Goal: Navigation & Orientation: Find specific page/section

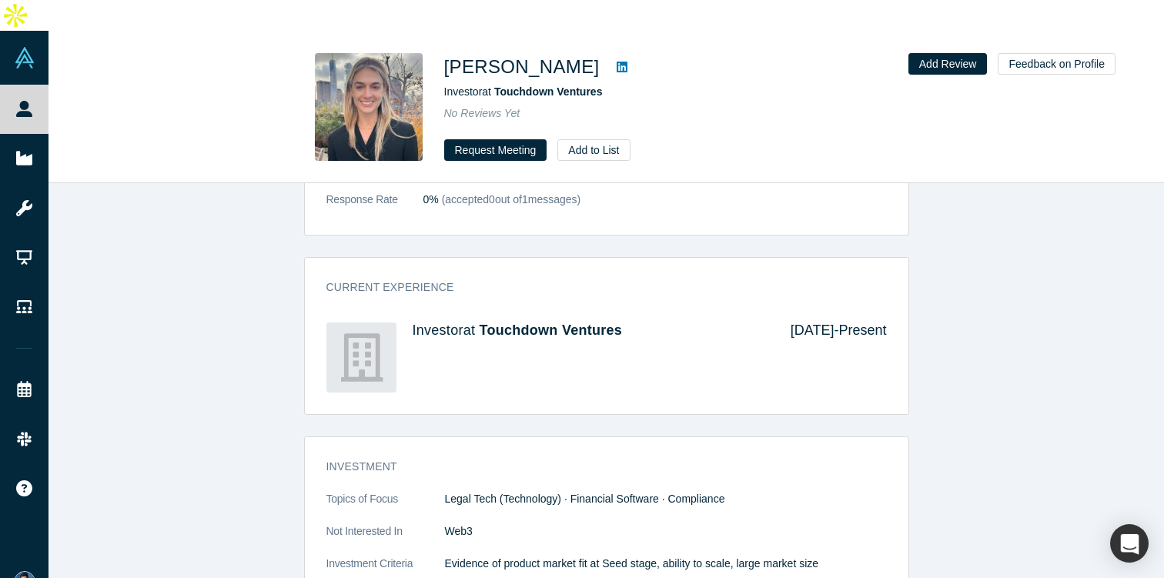
scroll to position [372, 0]
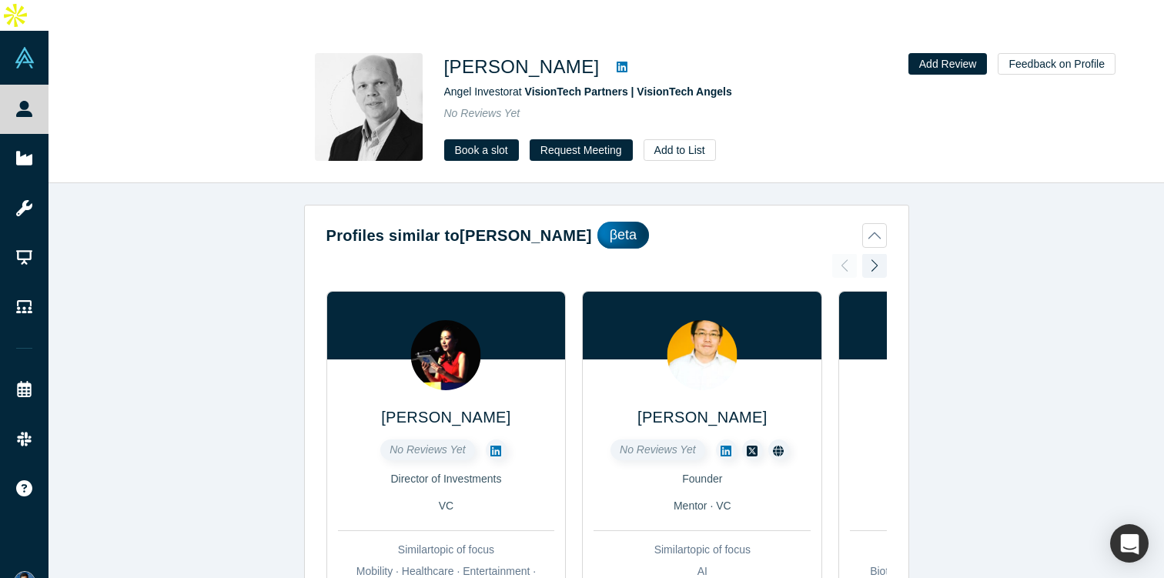
scroll to position [1013, 0]
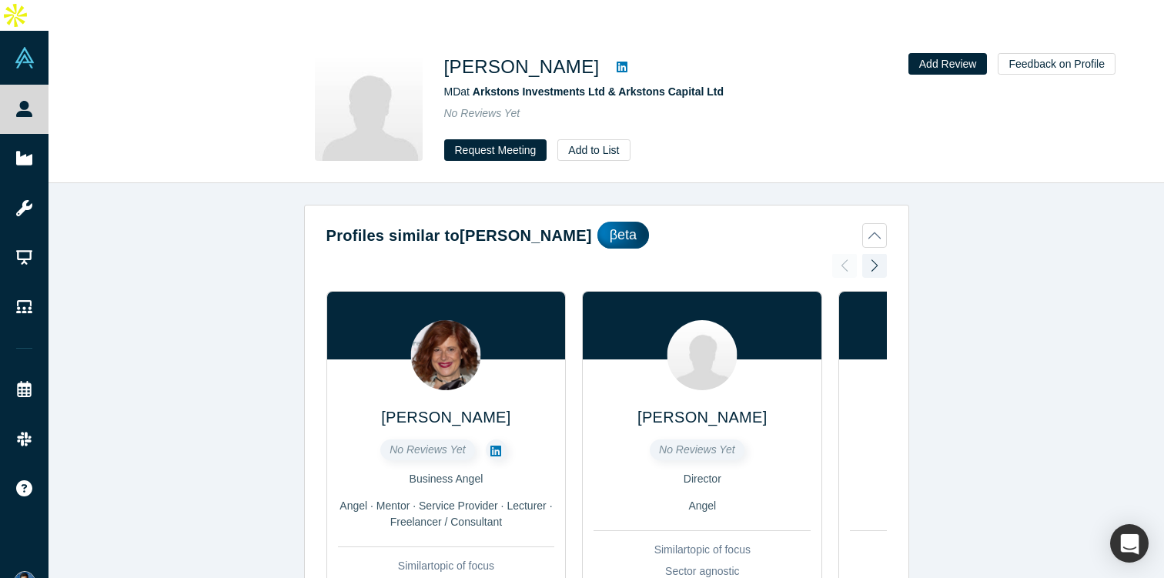
scroll to position [724, 0]
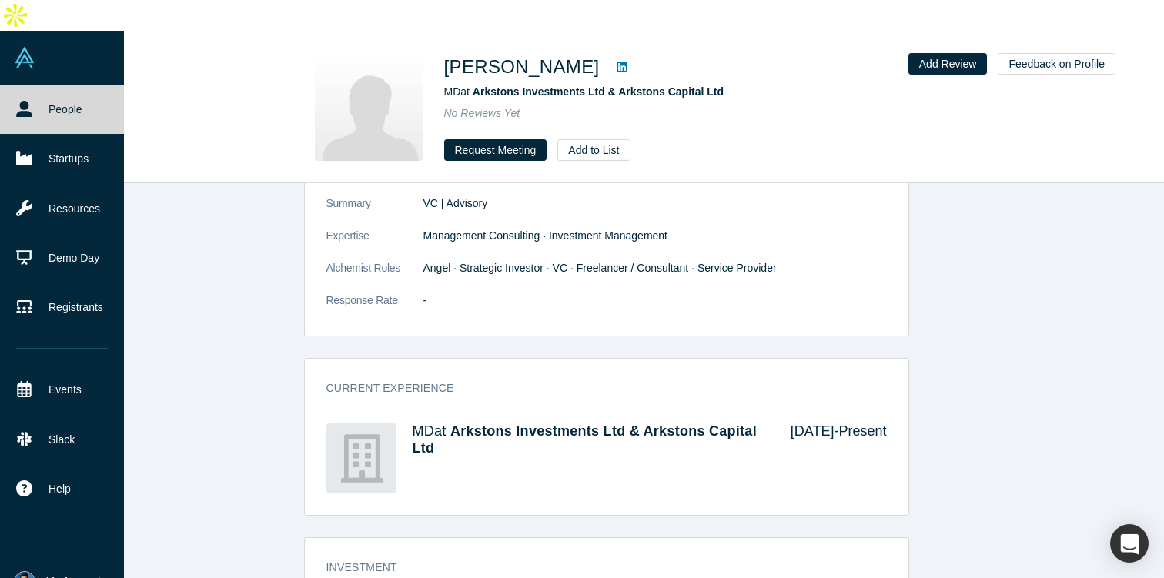
click at [63, 574] on span "My Account" at bounding box center [73, 582] width 55 height 16
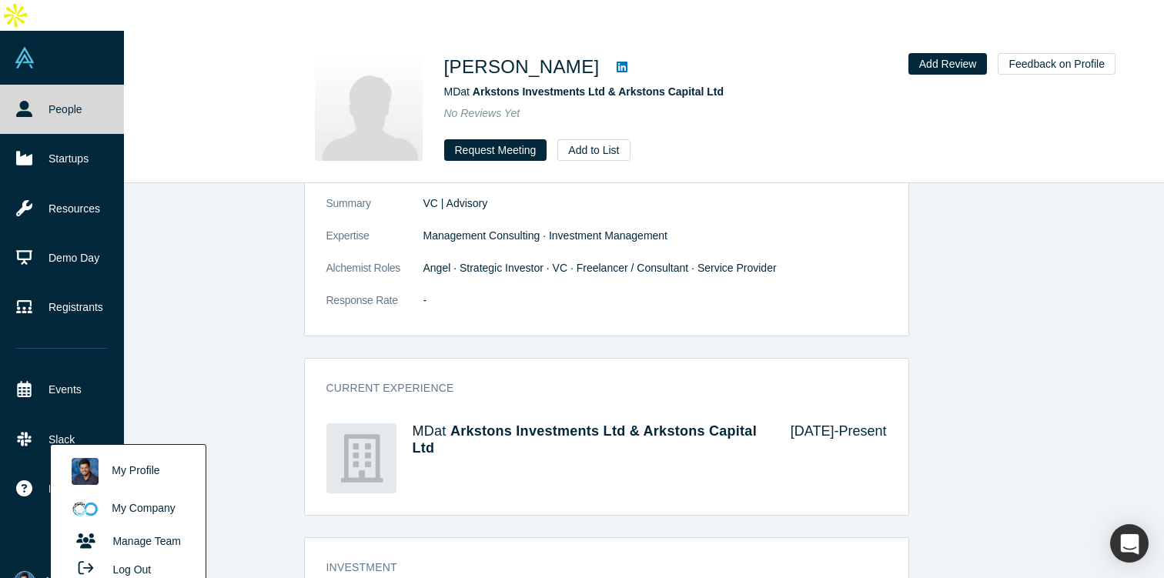
click at [132, 453] on link "My Profile" at bounding box center [128, 472] width 128 height 38
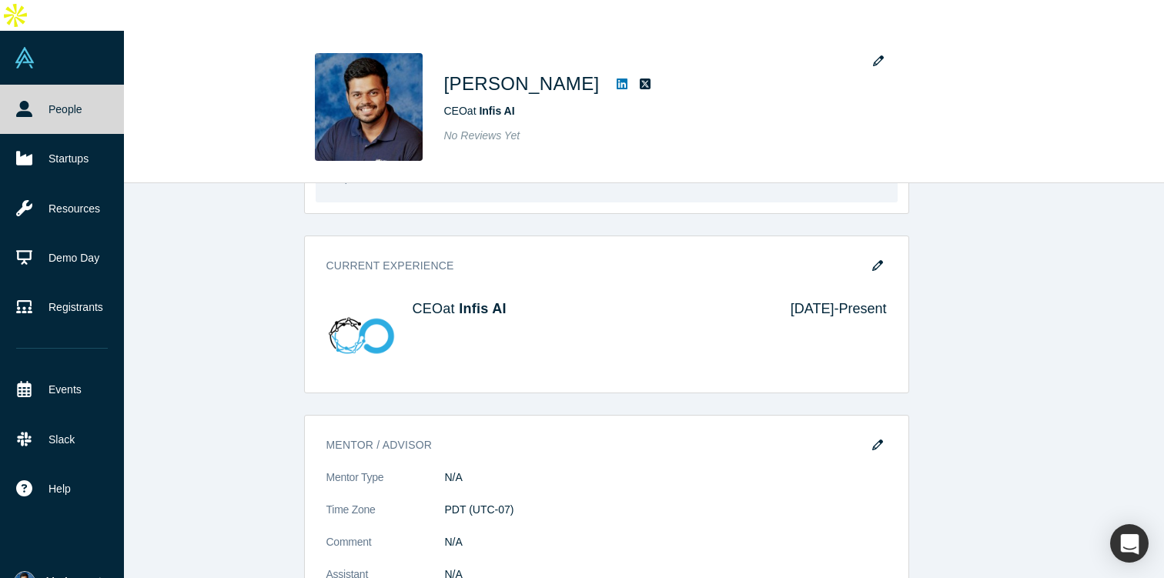
scroll to position [513, 0]
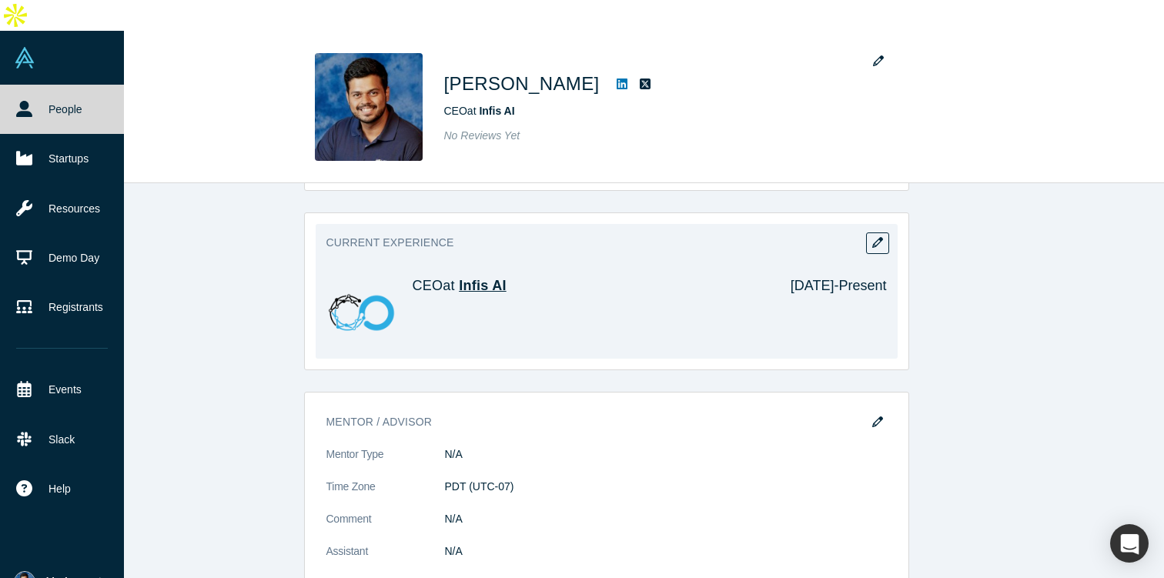
click at [488, 278] on span "Infis AI" at bounding box center [483, 285] width 48 height 15
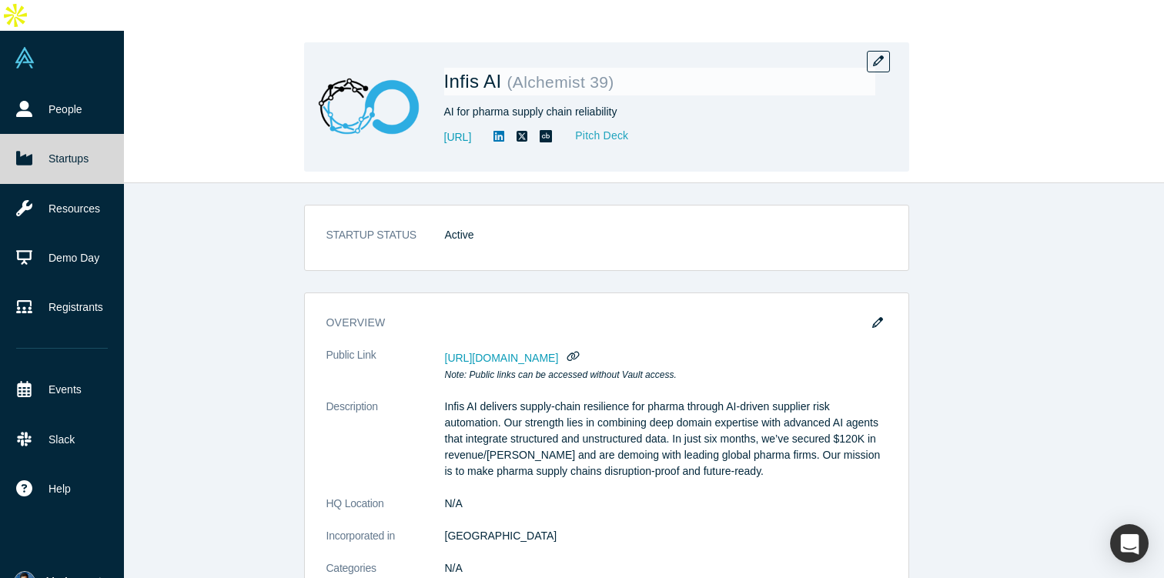
click at [629, 127] on link "Pitch Deck" at bounding box center [593, 136] width 71 height 18
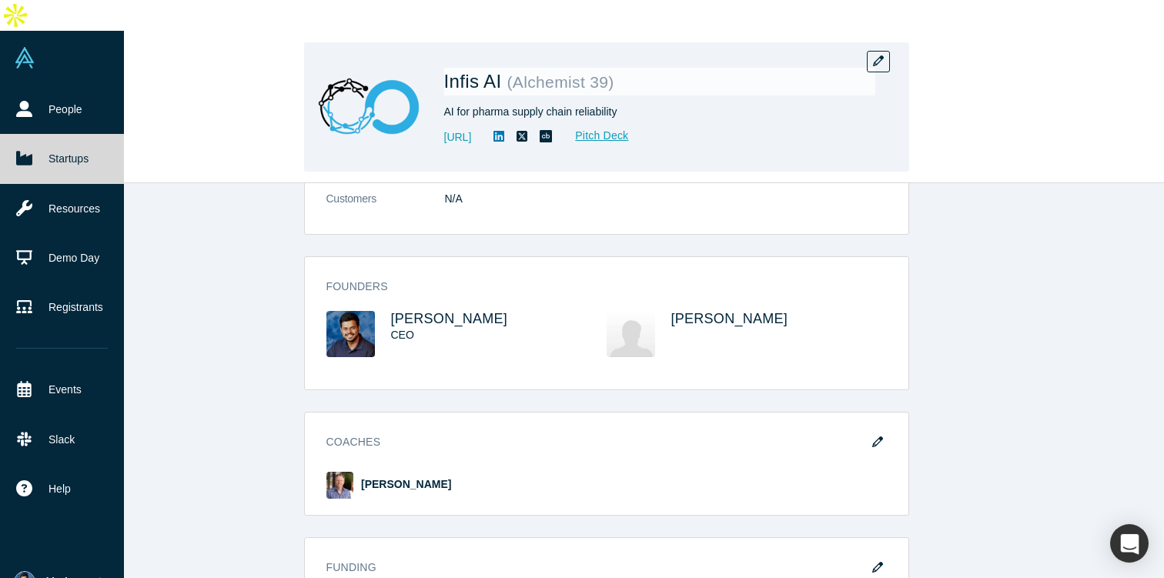
scroll to position [627, 0]
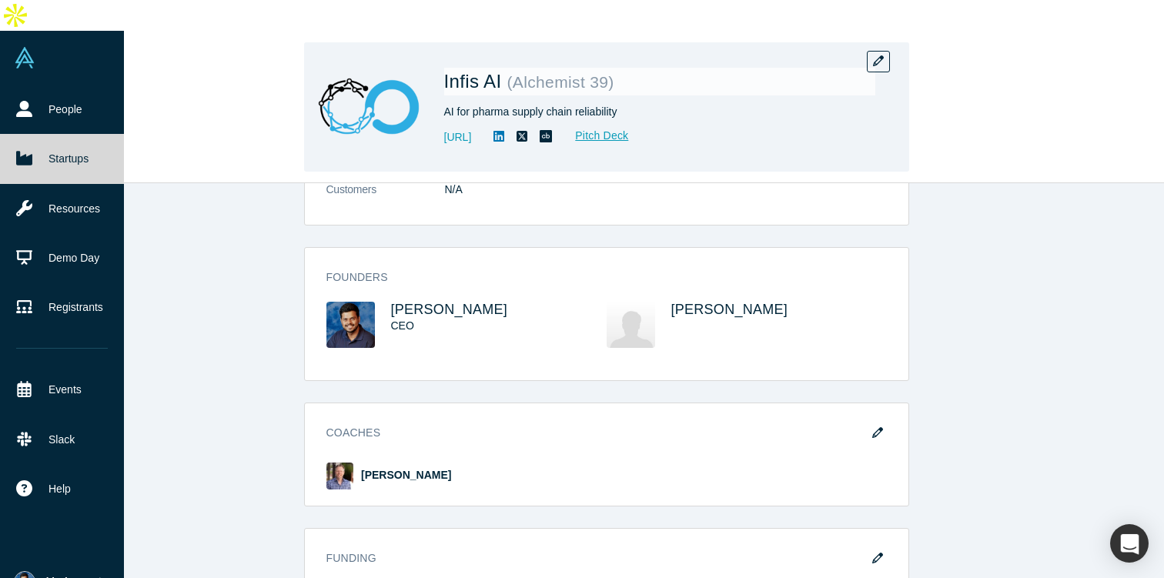
click at [638, 302] on img at bounding box center [631, 325] width 49 height 46
click at [756, 302] on div "Sudipta Swarnaker" at bounding box center [779, 325] width 216 height 46
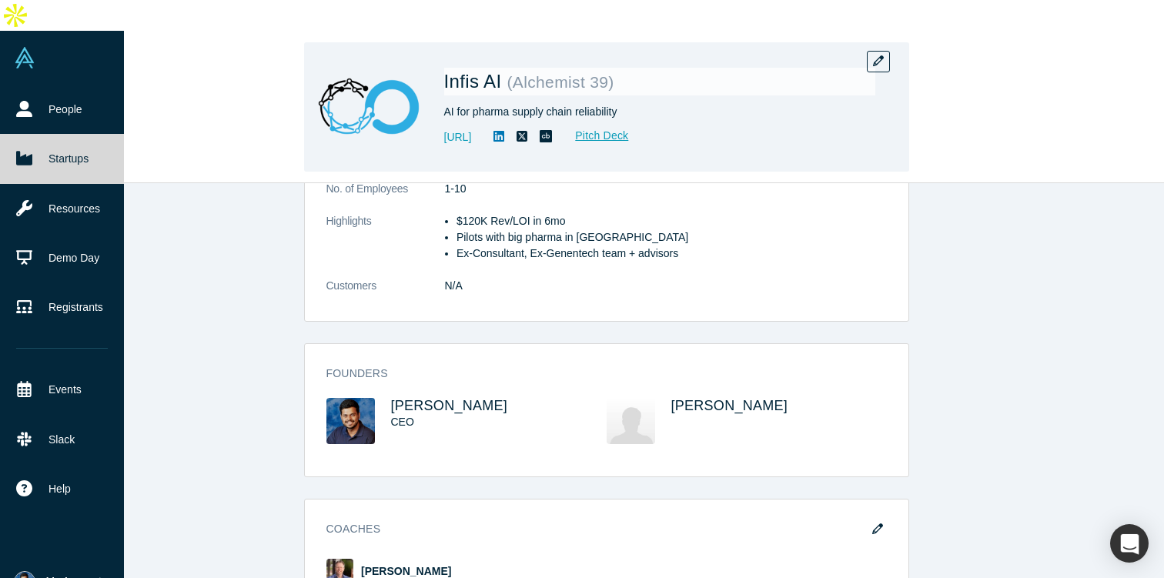
scroll to position [479, 0]
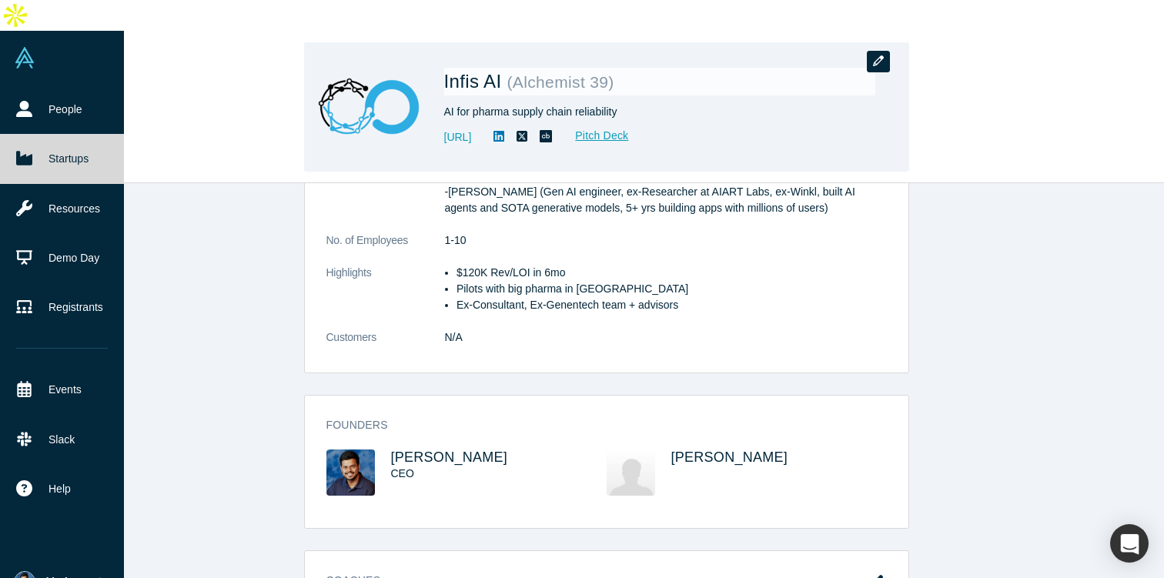
click at [880, 55] on icon "button" at bounding box center [878, 60] width 11 height 11
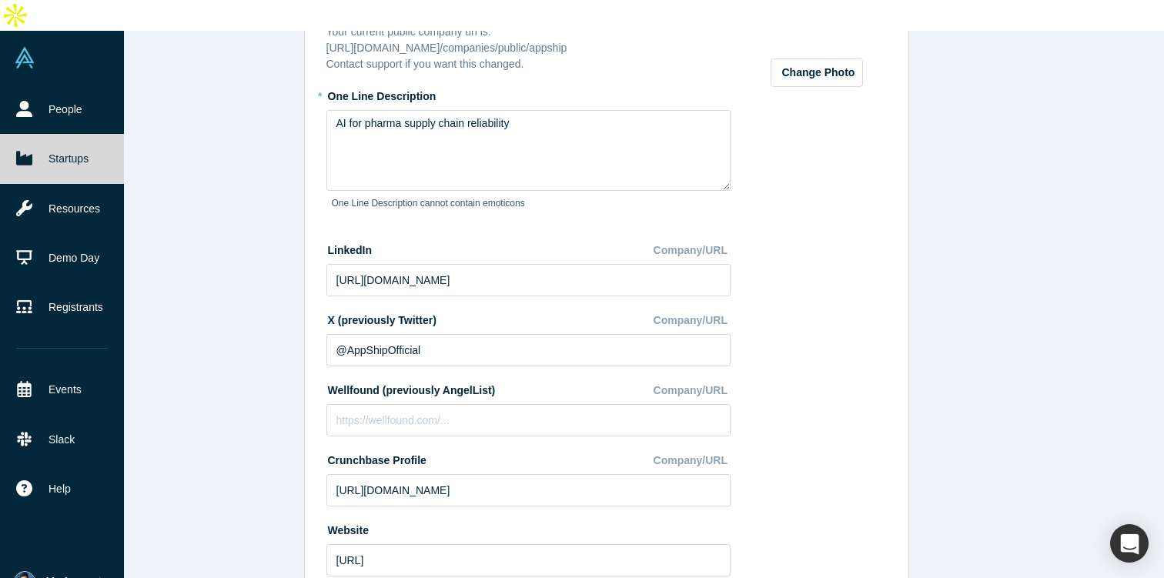
scroll to position [781, 0]
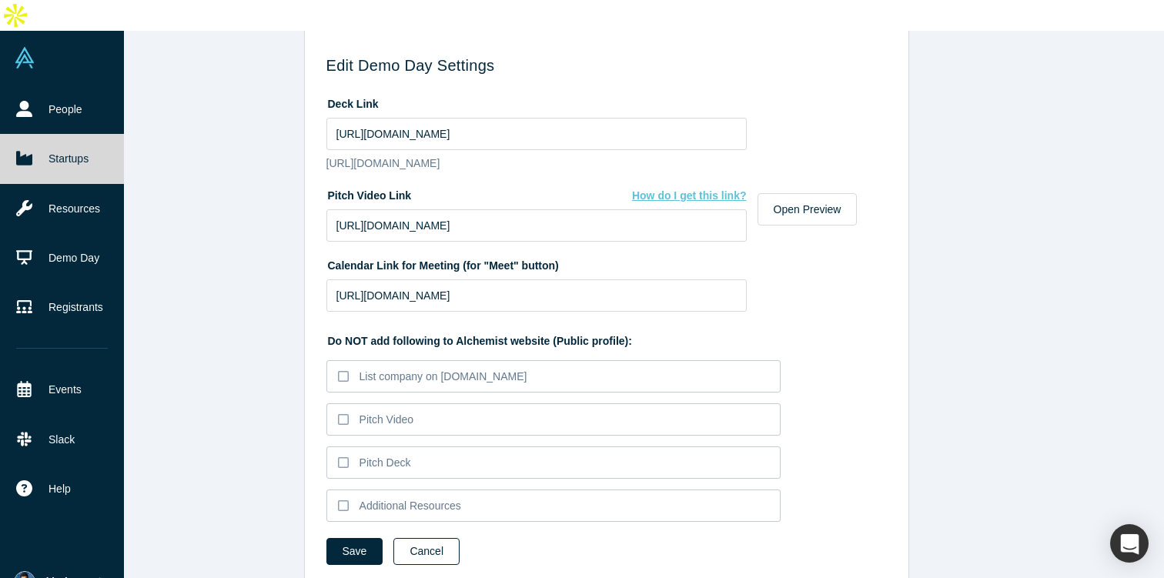
click at [442, 538] on button "Cancel" at bounding box center [426, 551] width 66 height 27
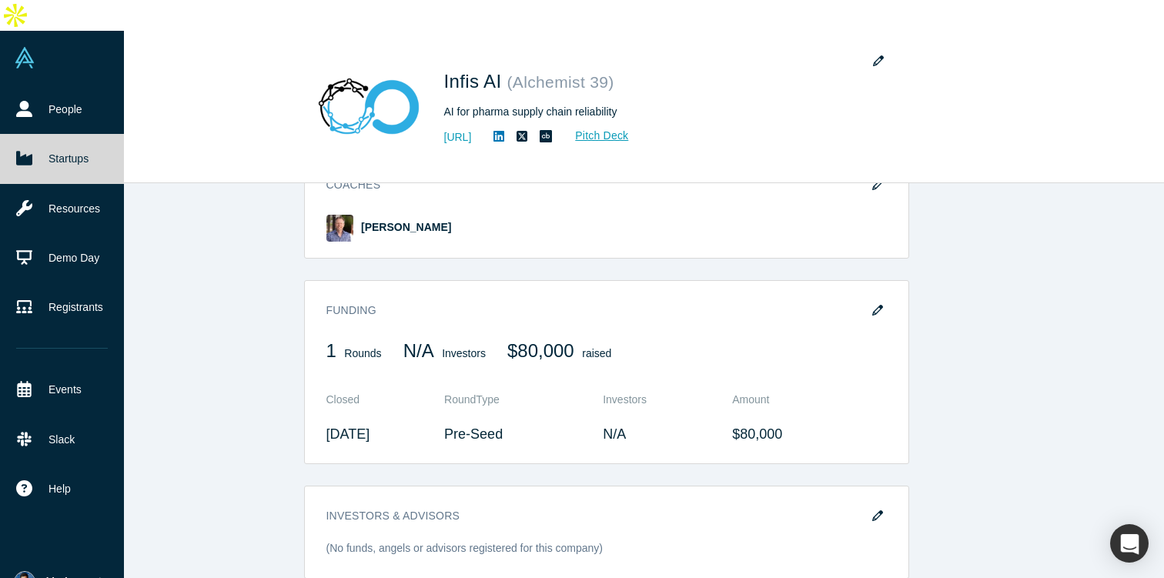
scroll to position [878, 0]
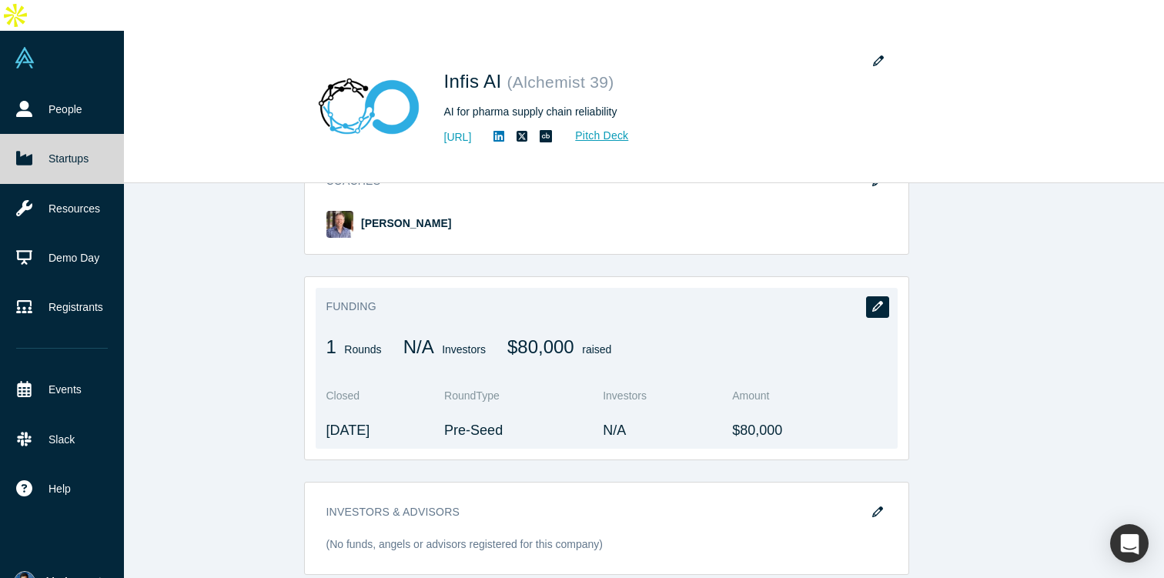
click at [870, 296] on button "button" at bounding box center [877, 307] width 23 height 22
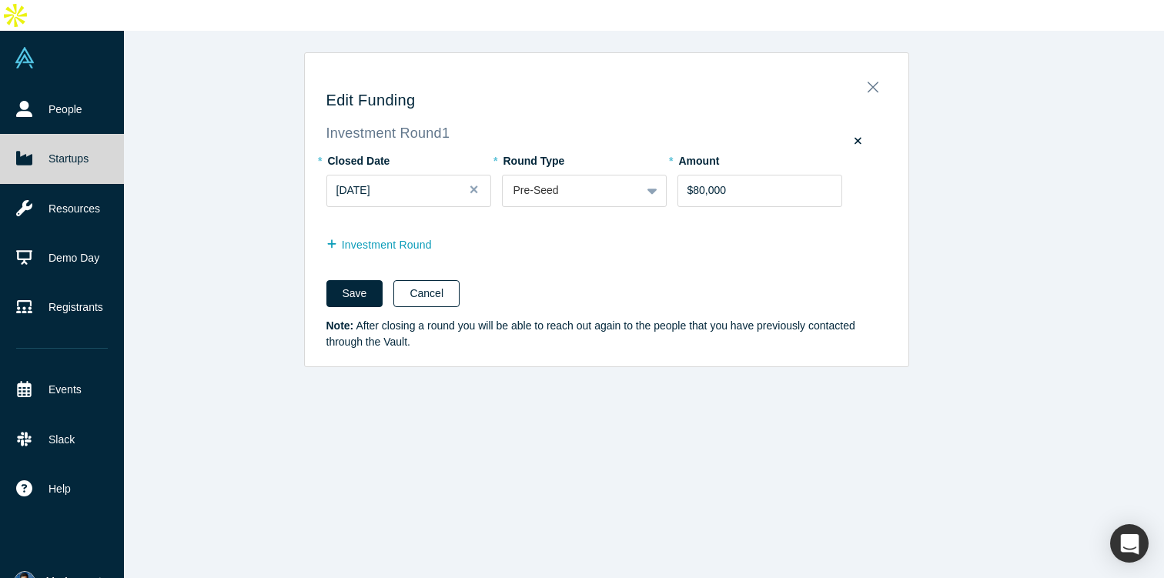
click at [408, 280] on button "Cancel" at bounding box center [426, 293] width 66 height 27
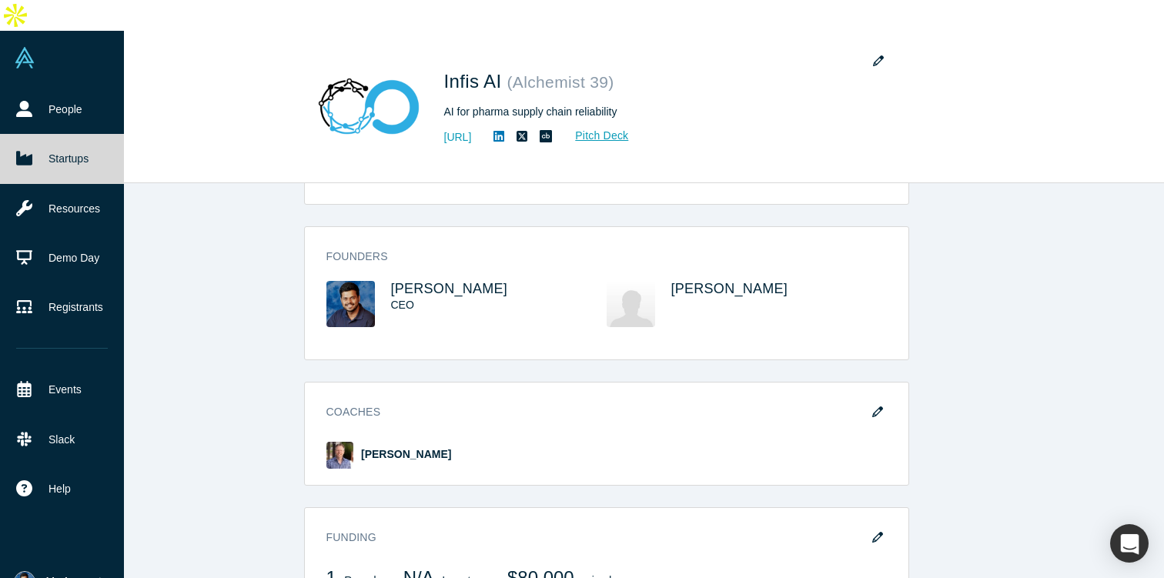
scroll to position [654, 0]
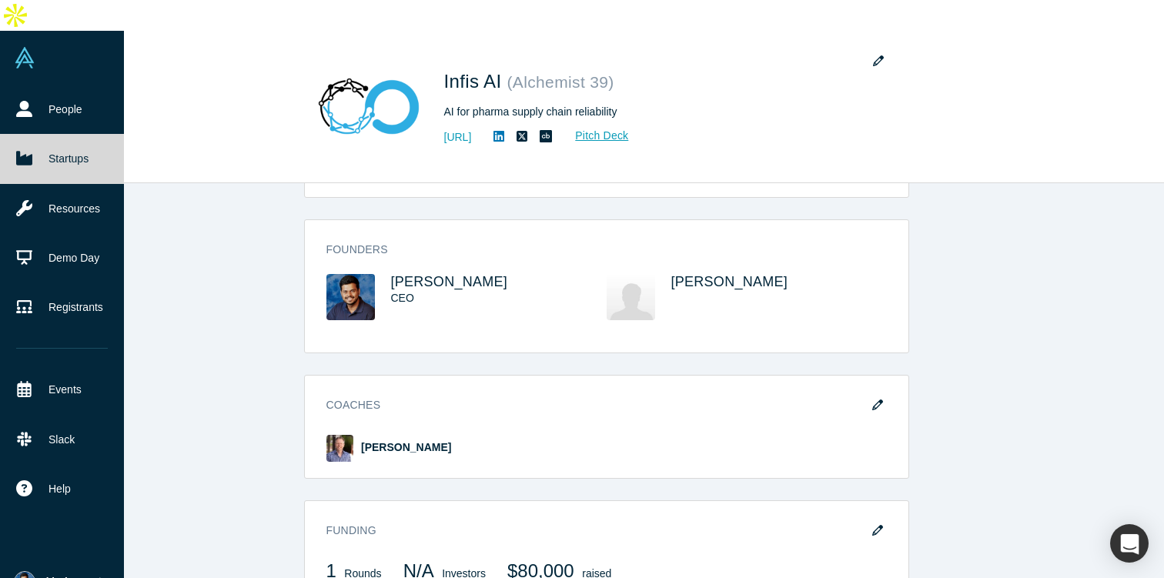
click at [825, 242] on h3 "Founders" at bounding box center [595, 250] width 539 height 16
click at [42, 31] on link at bounding box center [62, 58] width 124 height 54
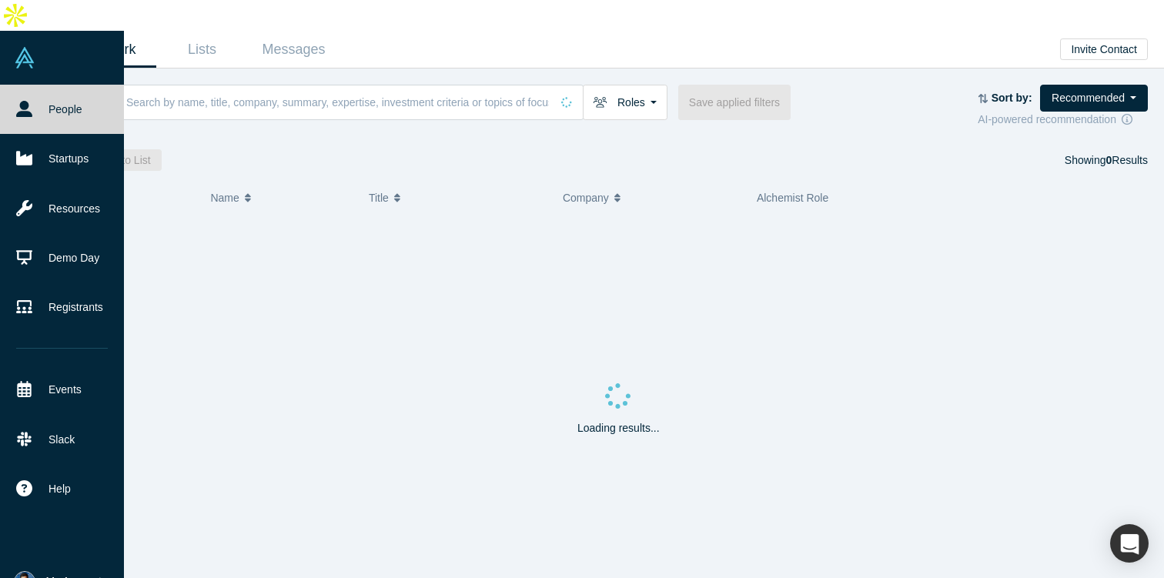
click at [43, 31] on link at bounding box center [62, 58] width 124 height 54
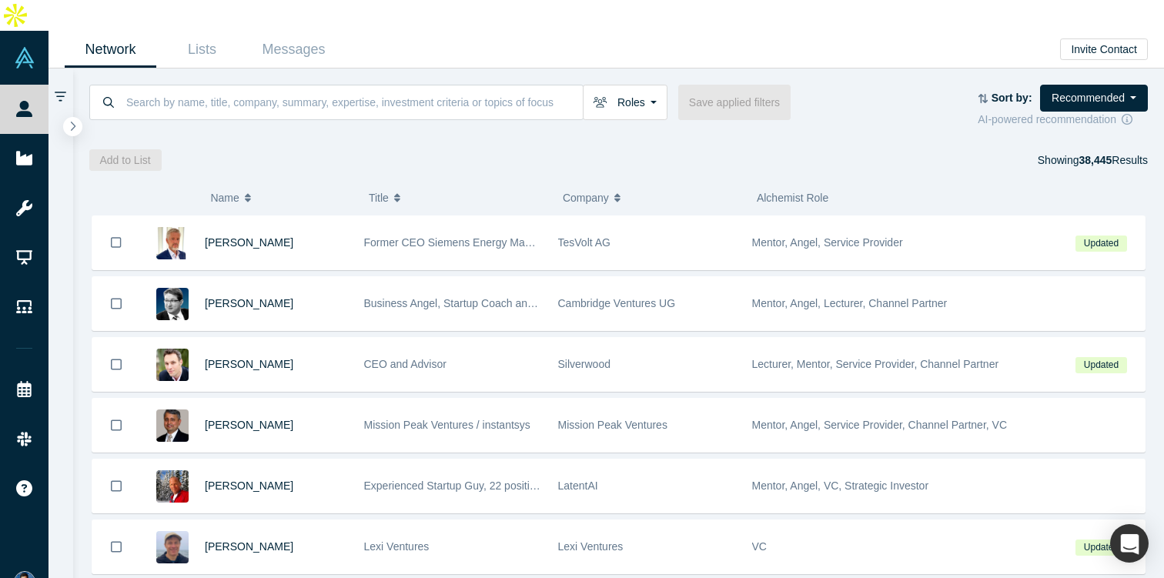
click at [45, 571] on button "My Account" at bounding box center [30, 582] width 32 height 22
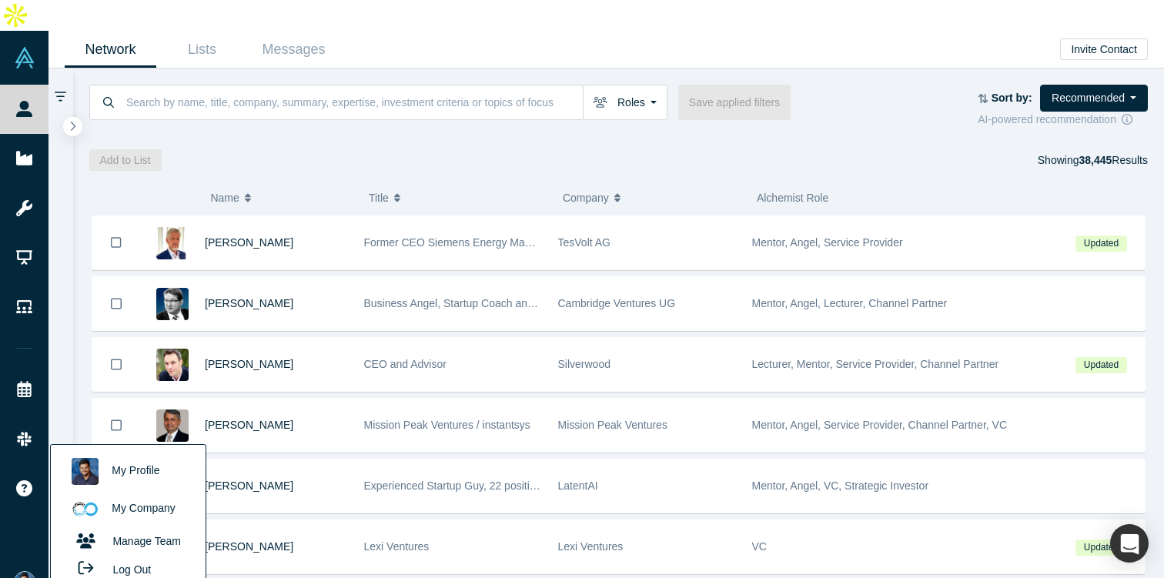
click at [162, 490] on link "My Company" at bounding box center [128, 509] width 128 height 38
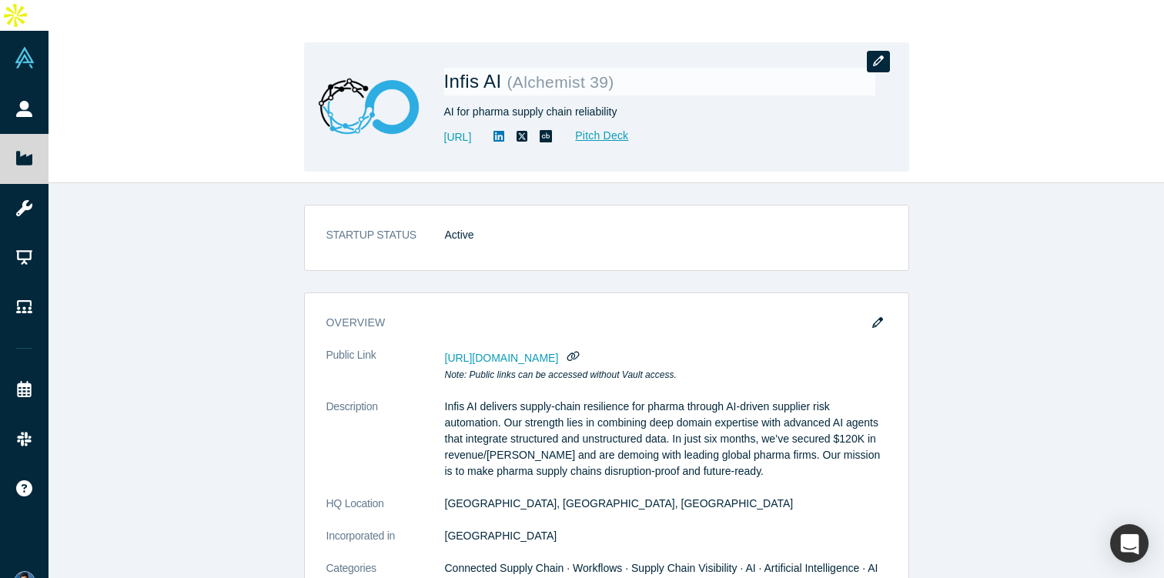
click at [868, 51] on button "button" at bounding box center [878, 62] width 23 height 22
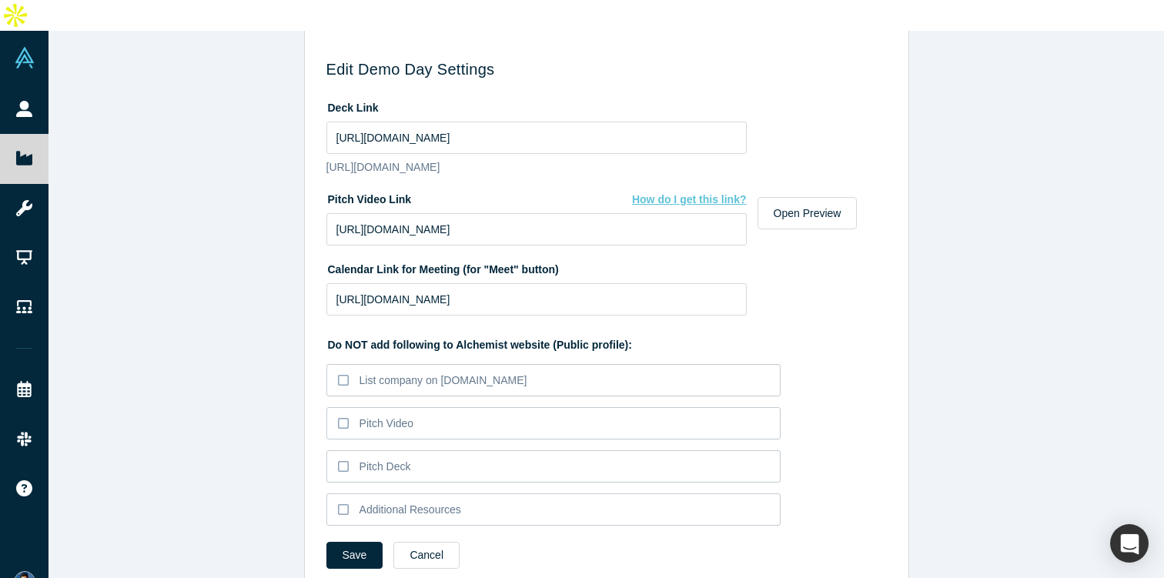
scroll to position [781, 0]
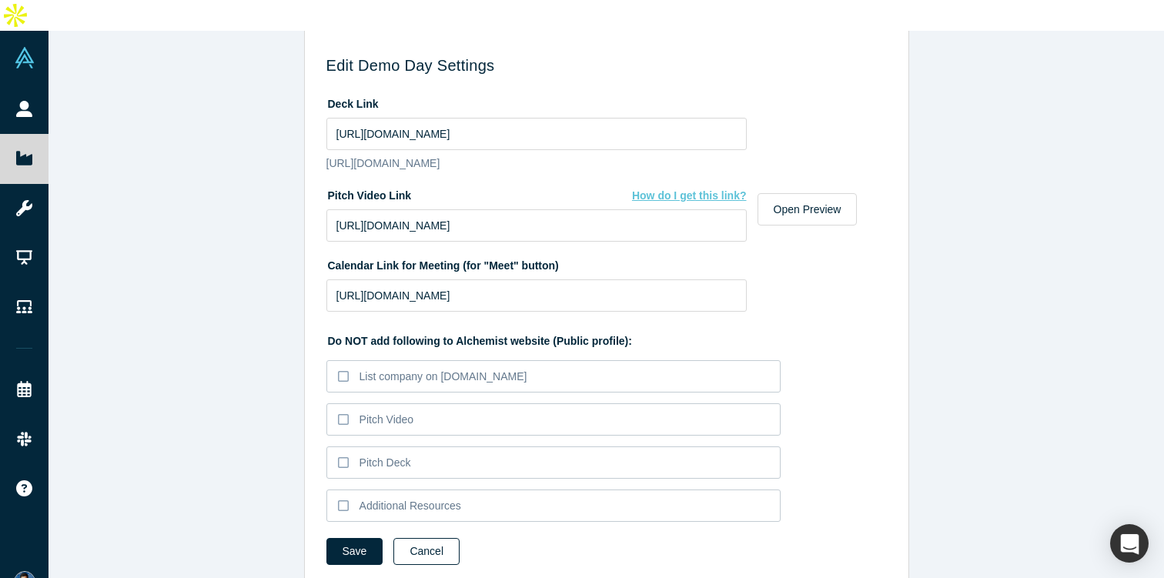
click at [436, 538] on button "Cancel" at bounding box center [426, 551] width 66 height 27
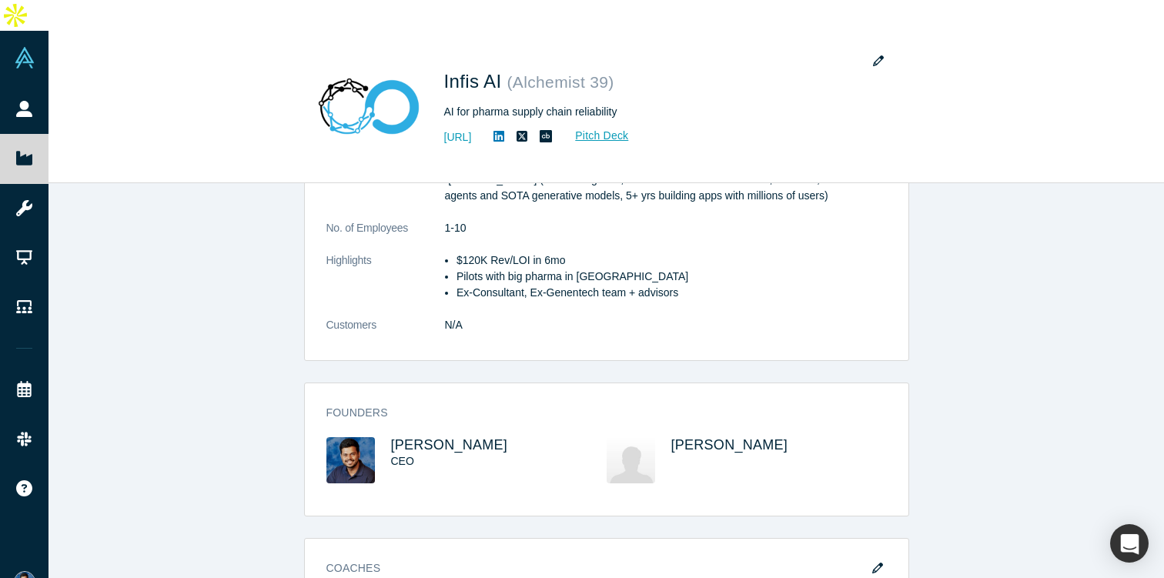
scroll to position [493, 0]
drag, startPoint x: 661, startPoint y: 401, endPoint x: 660, endPoint y: 393, distance: 7.7
click at [660, 436] on div "Sudipta Swarnaker" at bounding box center [747, 470] width 280 height 68
click at [697, 436] on span "Sudipta Swarnaker" at bounding box center [729, 443] width 117 height 15
